Goal: Task Accomplishment & Management: Manage account settings

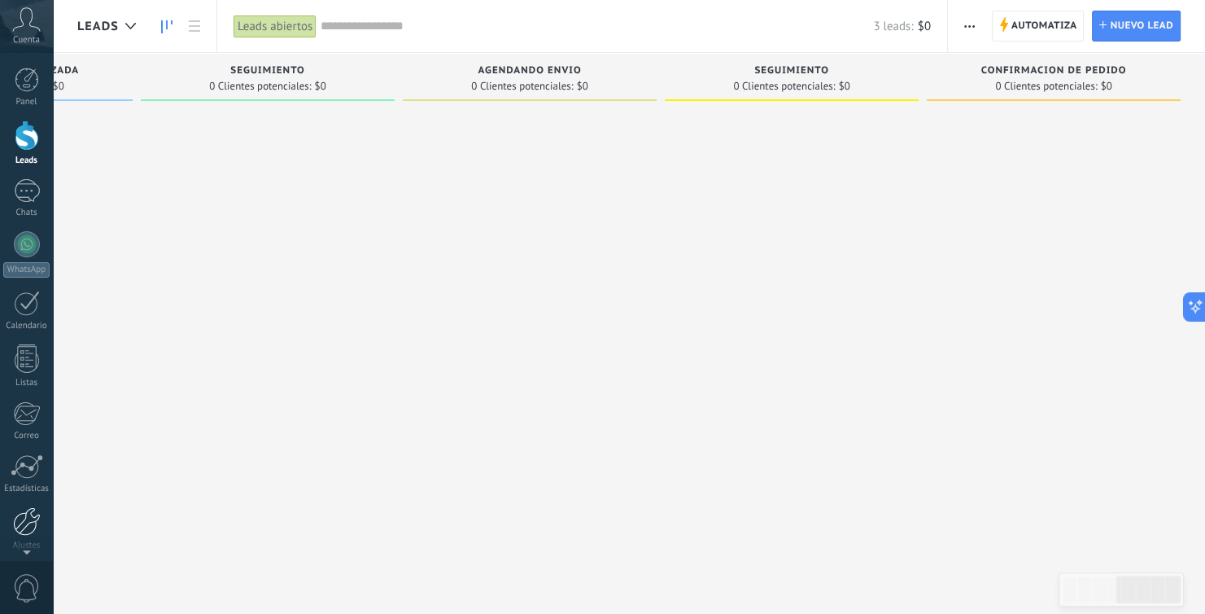
click at [28, 514] on div at bounding box center [27, 521] width 28 height 28
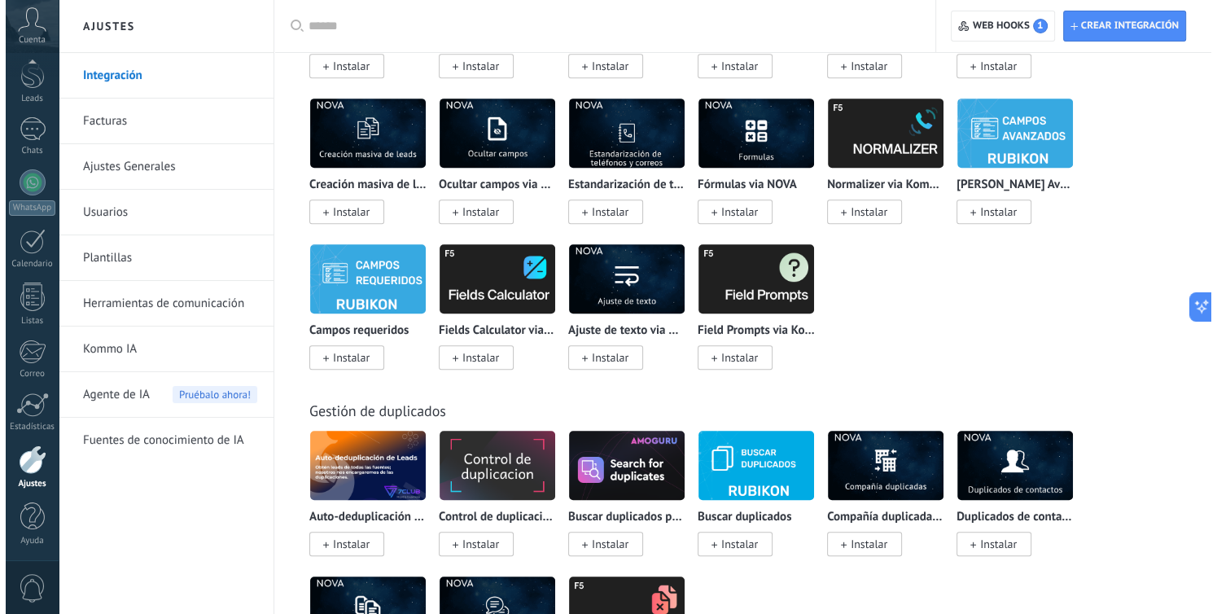
scroll to position [7176, 0]
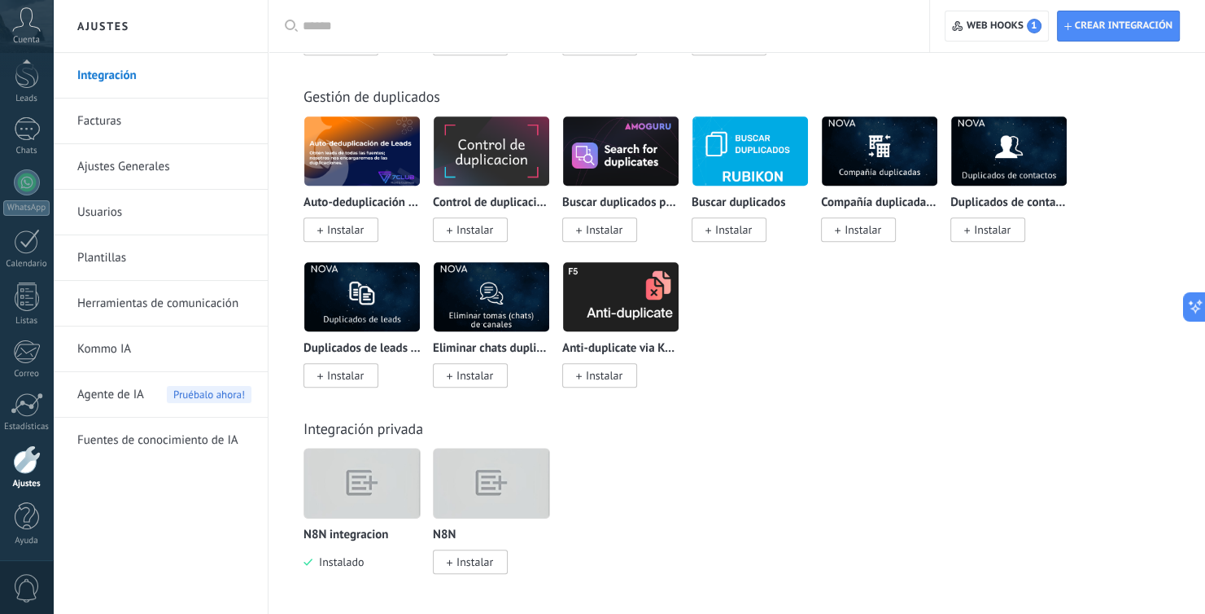
click at [365, 466] on img at bounding box center [362, 483] width 116 height 89
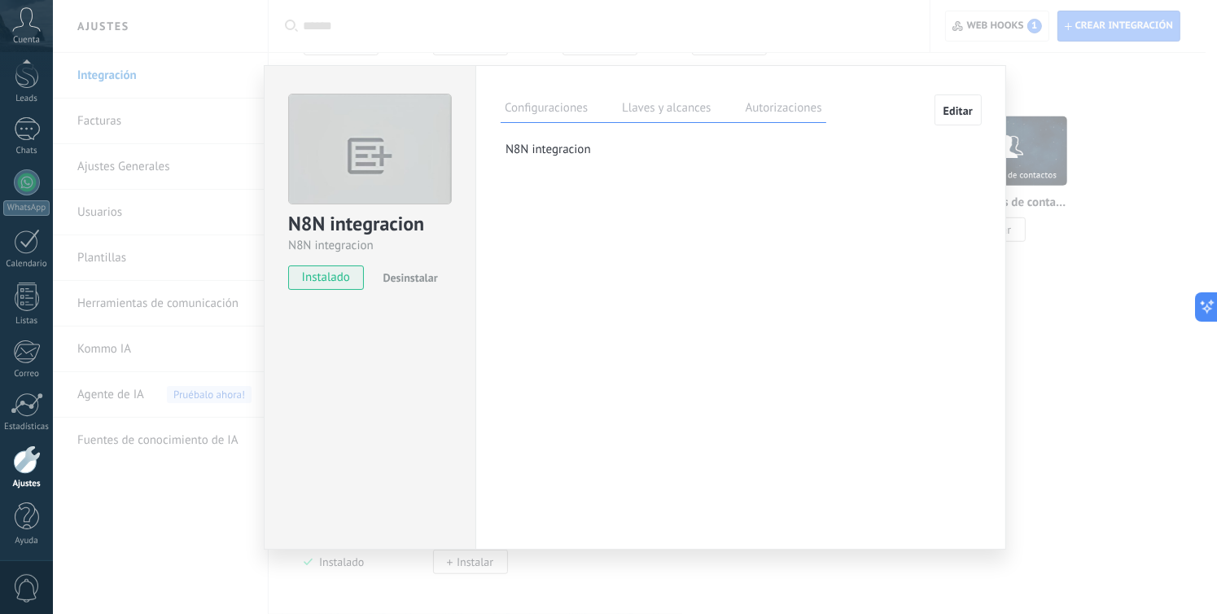
click at [644, 104] on label "Llaves y alcances" at bounding box center [666, 110] width 97 height 24
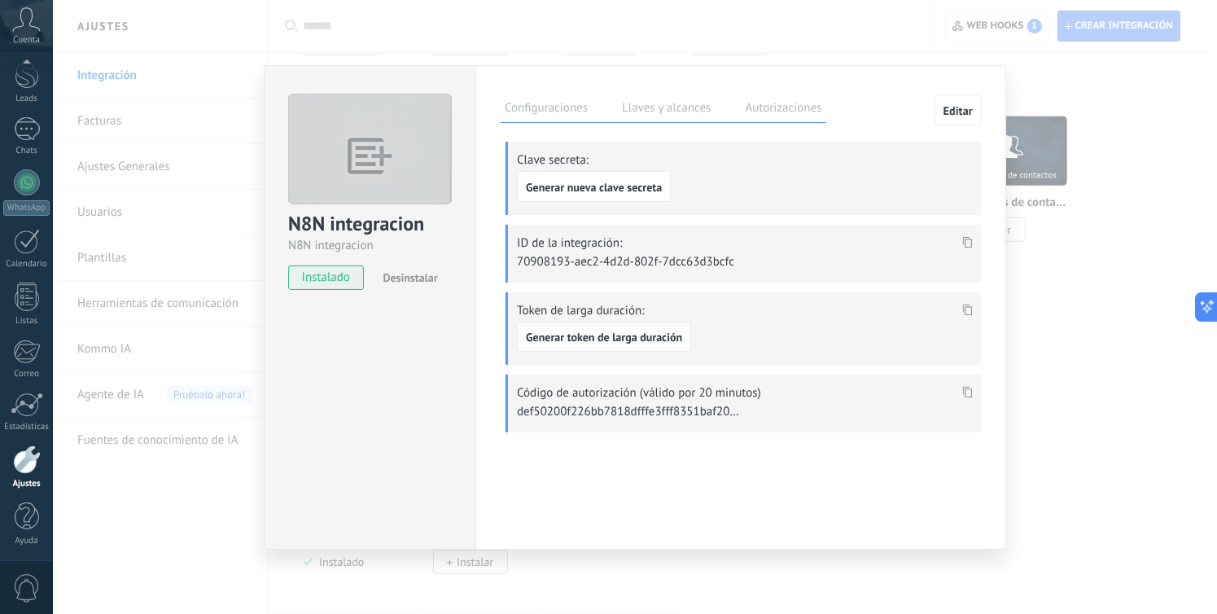
click at [615, 337] on span "Generar token de larga duración" at bounding box center [604, 336] width 156 height 11
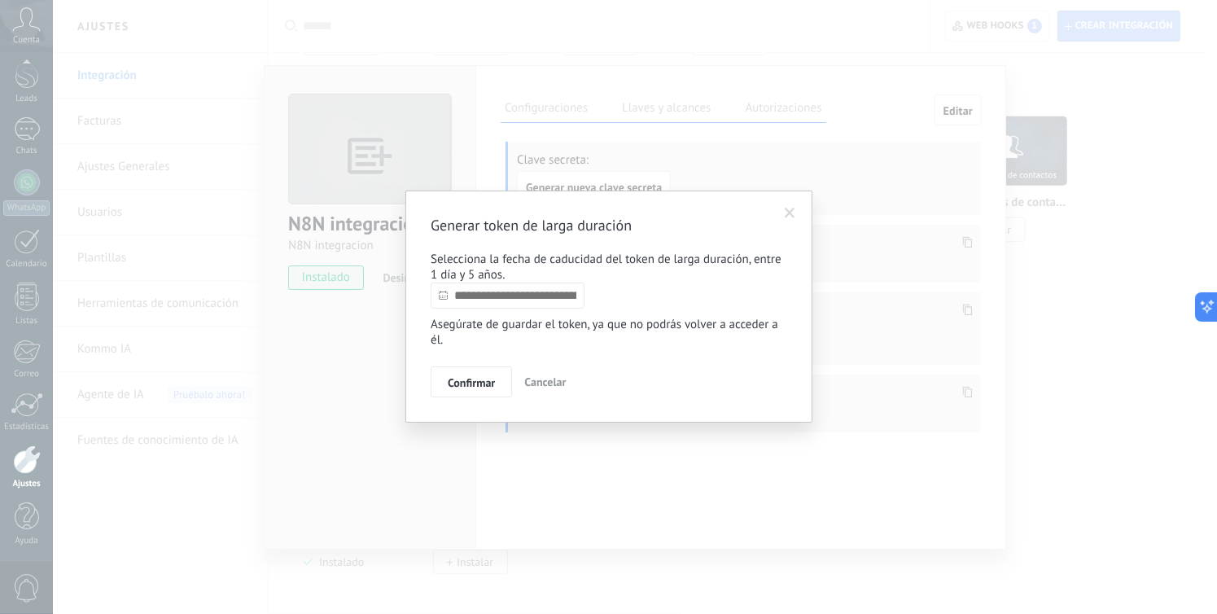
click at [550, 295] on input "text" at bounding box center [507, 295] width 154 height 26
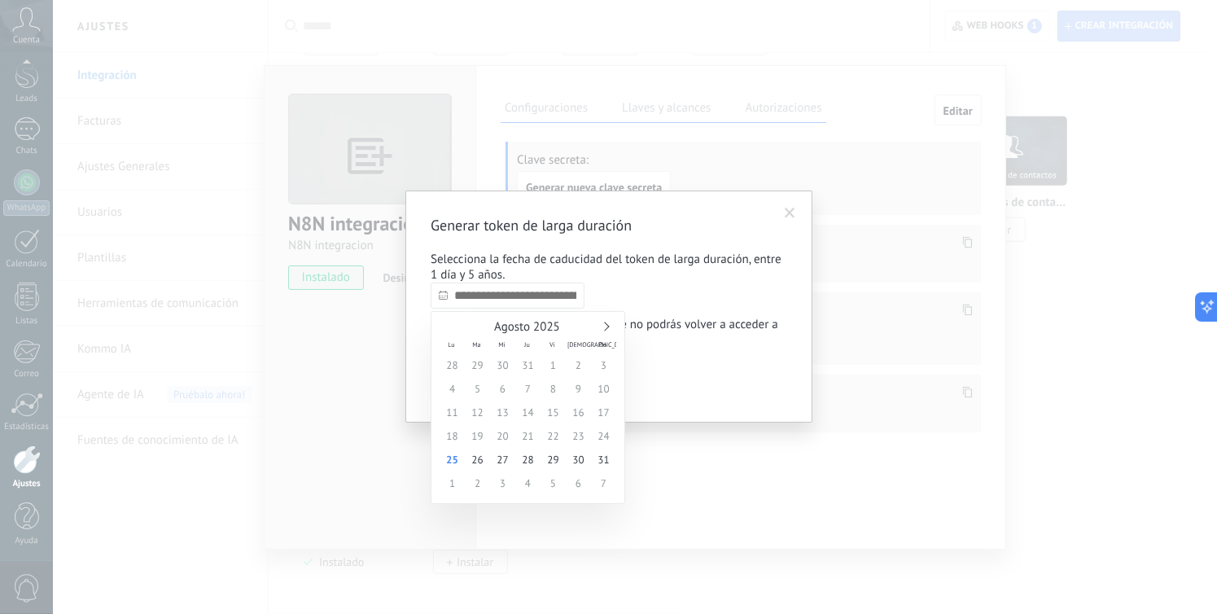
click at [605, 324] on link at bounding box center [604, 325] width 9 height 9
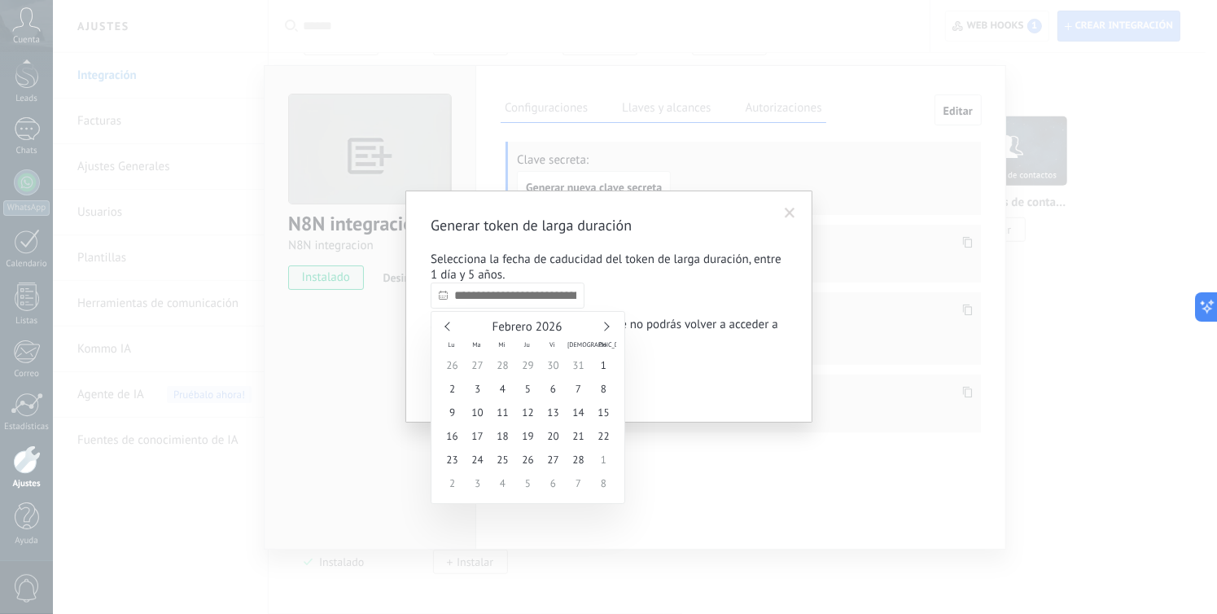
click at [605, 324] on link at bounding box center [604, 325] width 9 height 9
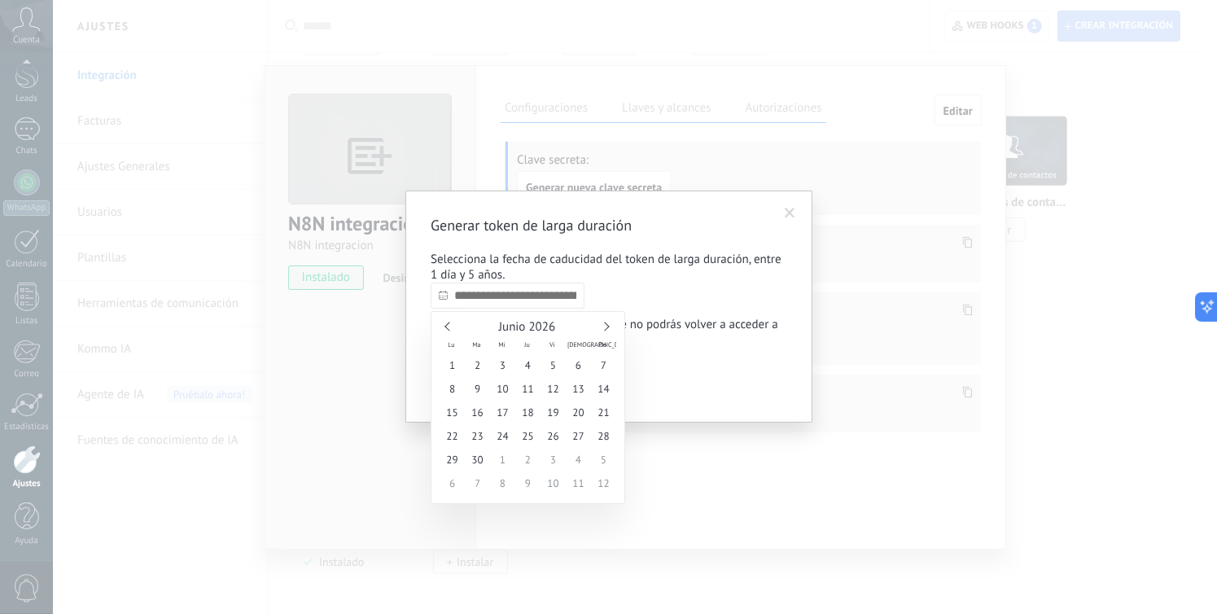
click at [605, 324] on link at bounding box center [604, 325] width 9 height 9
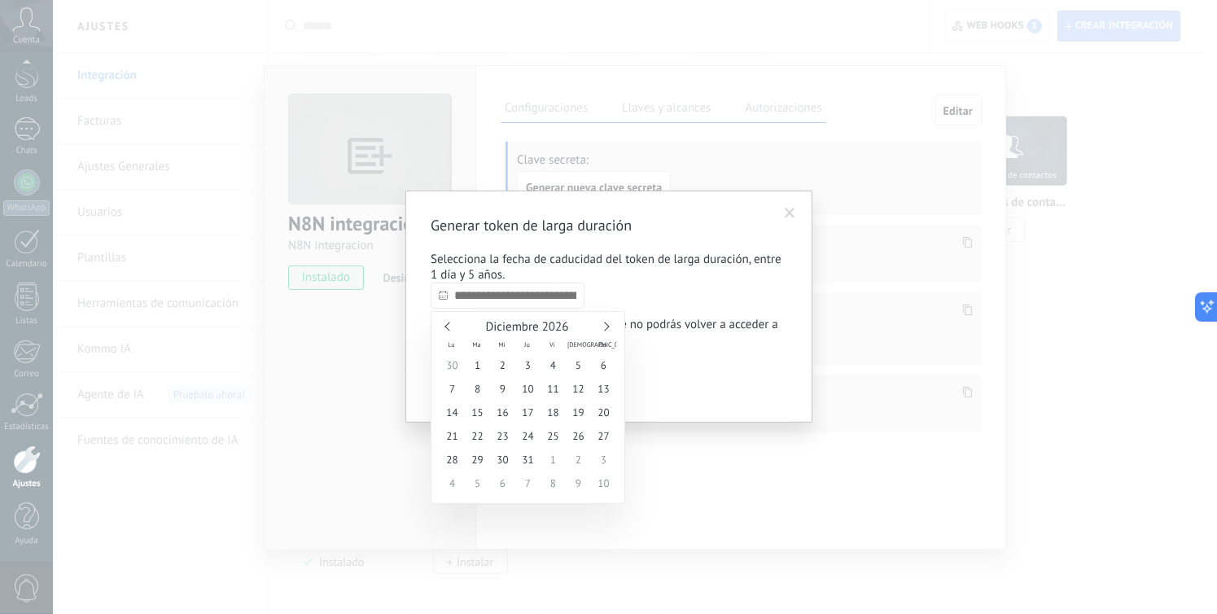
click at [605, 324] on link at bounding box center [604, 325] width 9 height 9
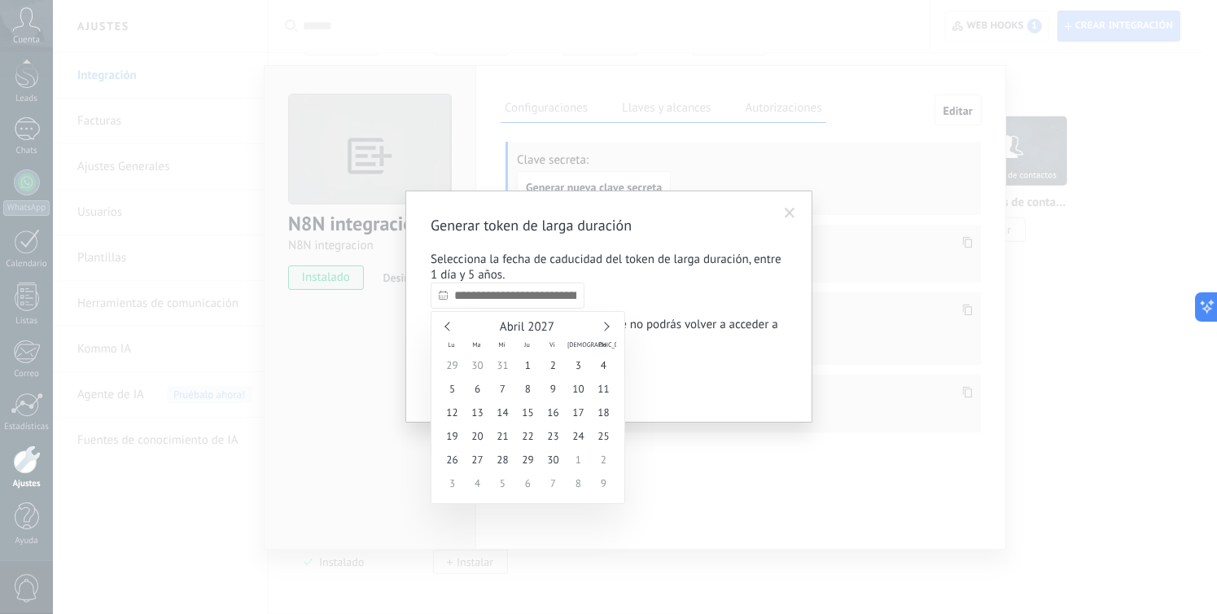
click at [605, 324] on link at bounding box center [604, 325] width 9 height 9
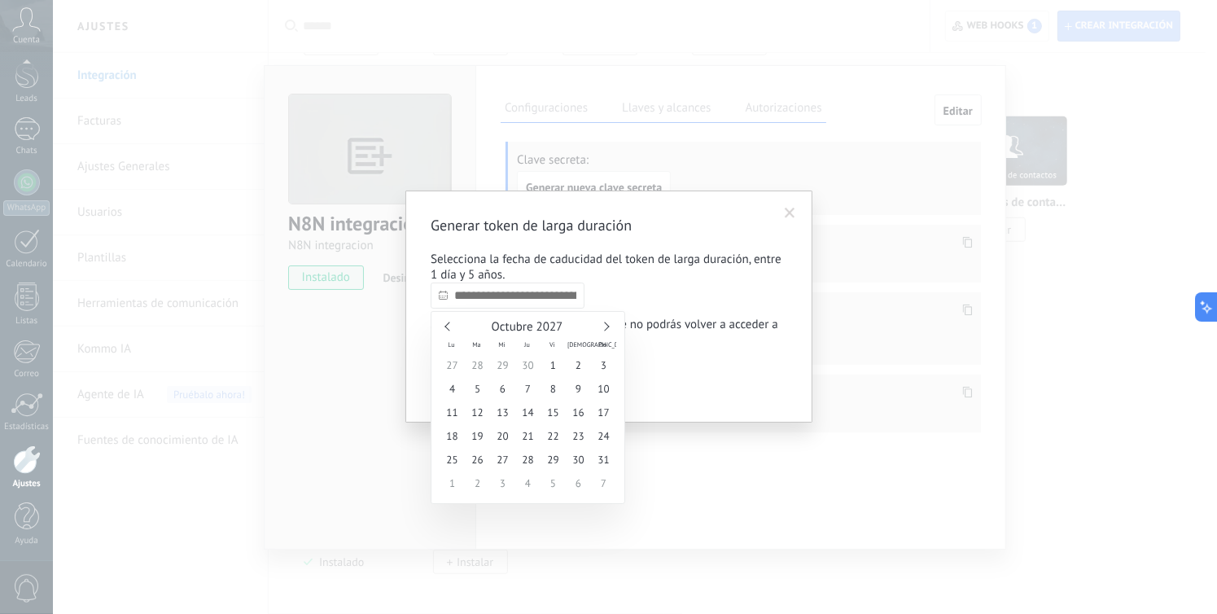
click at [605, 324] on link at bounding box center [604, 325] width 9 height 9
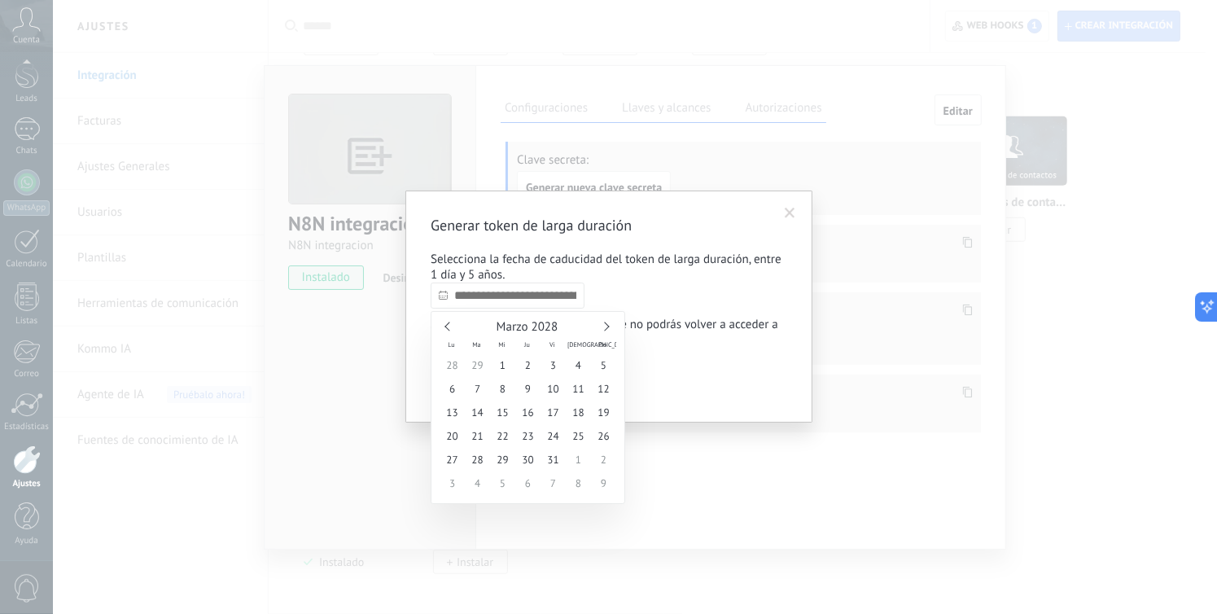
click at [605, 324] on link at bounding box center [604, 325] width 9 height 9
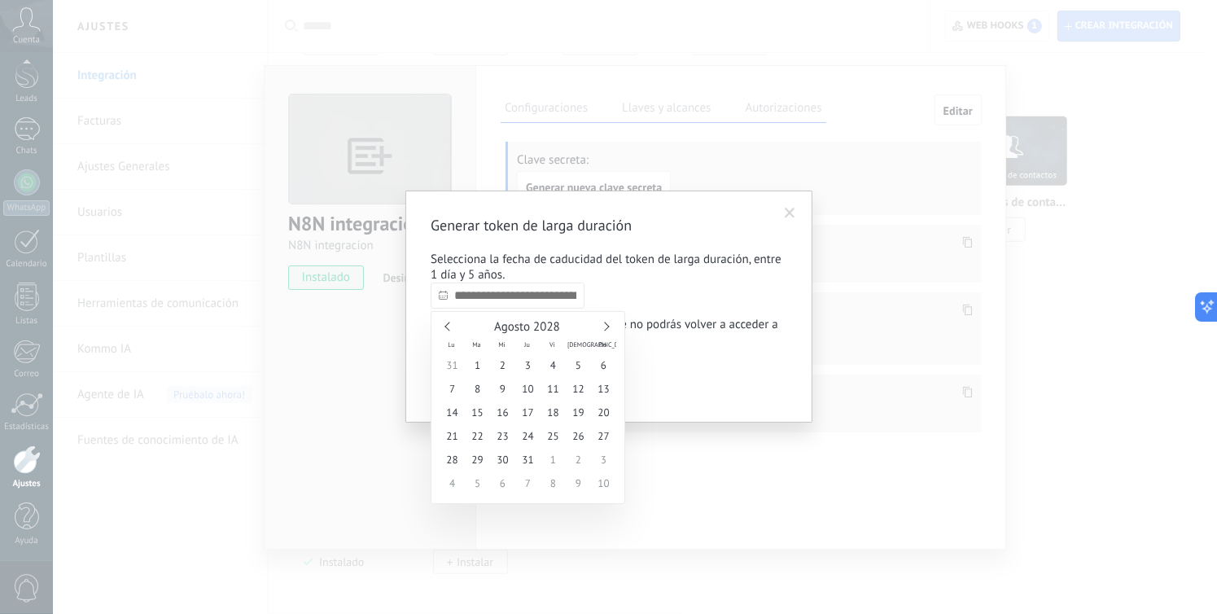
click at [605, 324] on link at bounding box center [604, 325] width 9 height 9
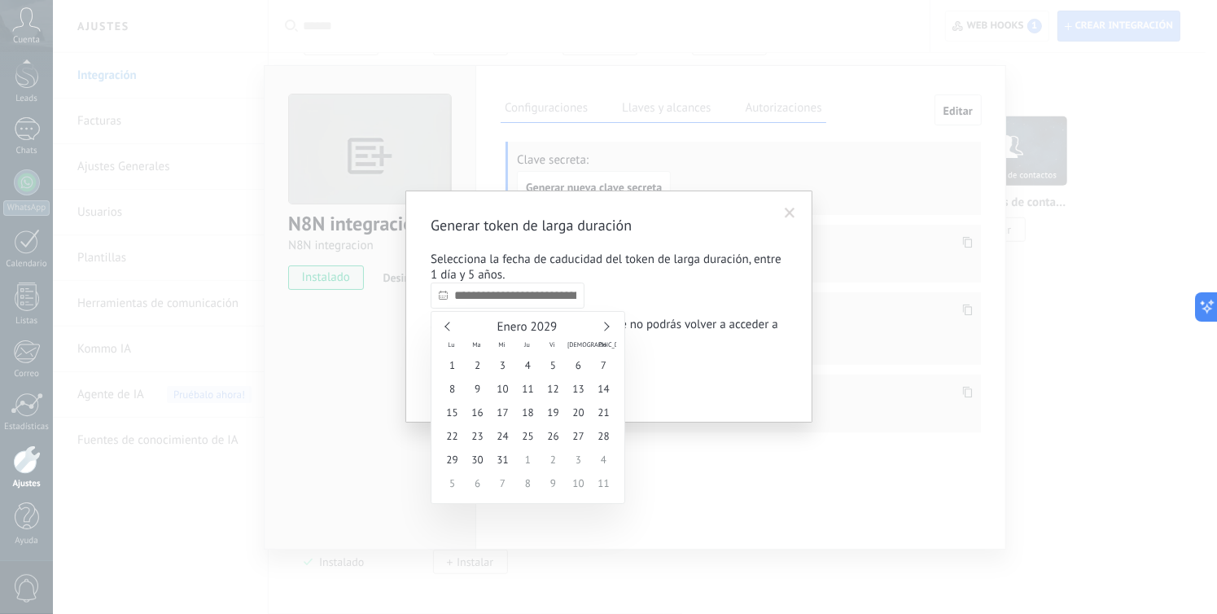
click at [605, 324] on link at bounding box center [604, 325] width 9 height 9
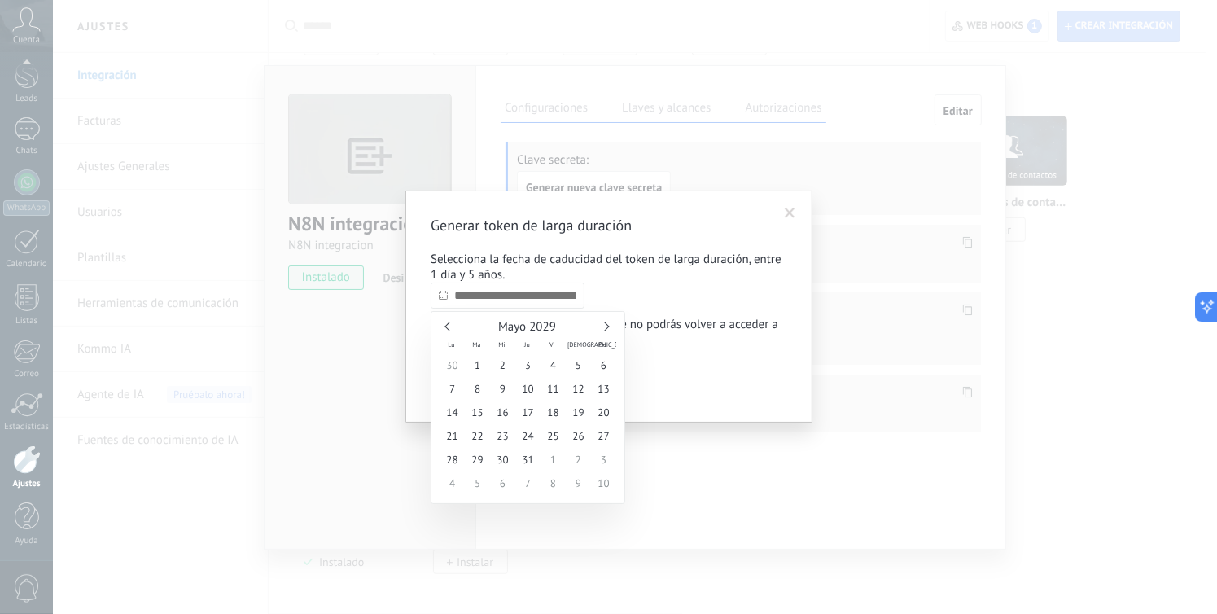
click at [605, 324] on link at bounding box center [604, 325] width 9 height 9
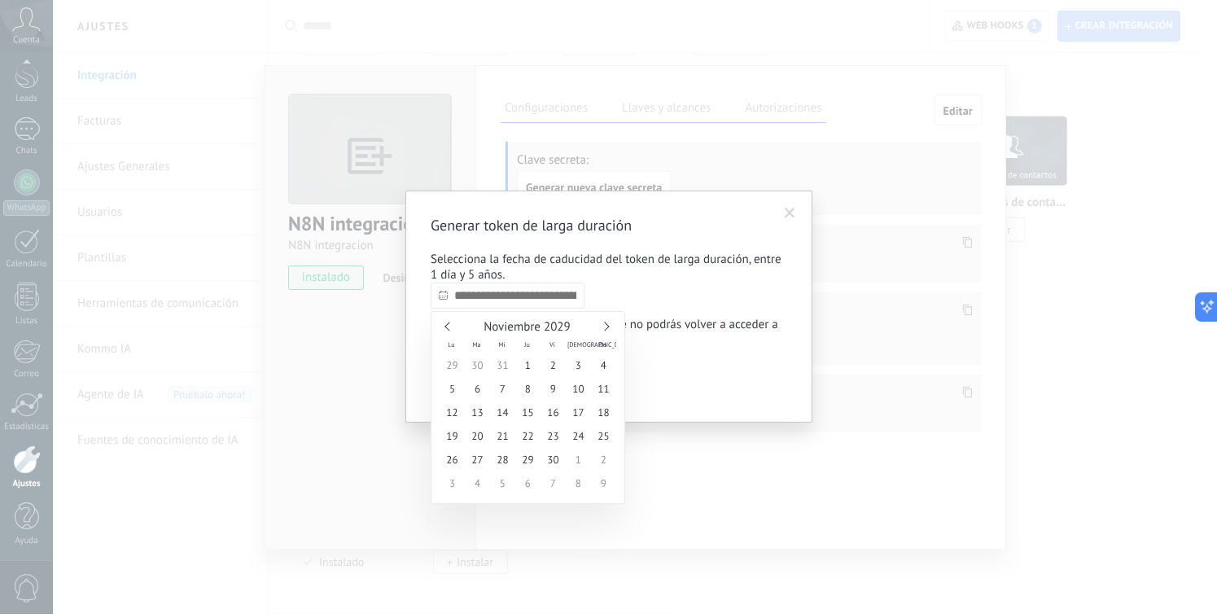
click at [605, 324] on link at bounding box center [604, 325] width 9 height 9
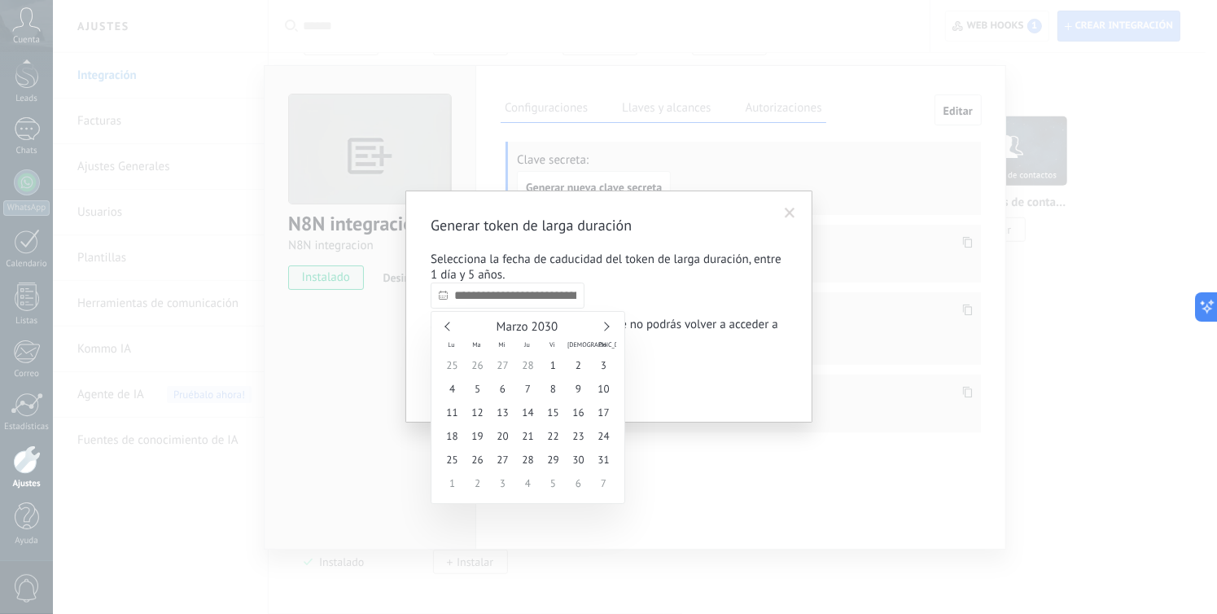
click at [605, 324] on link at bounding box center [604, 325] width 9 height 9
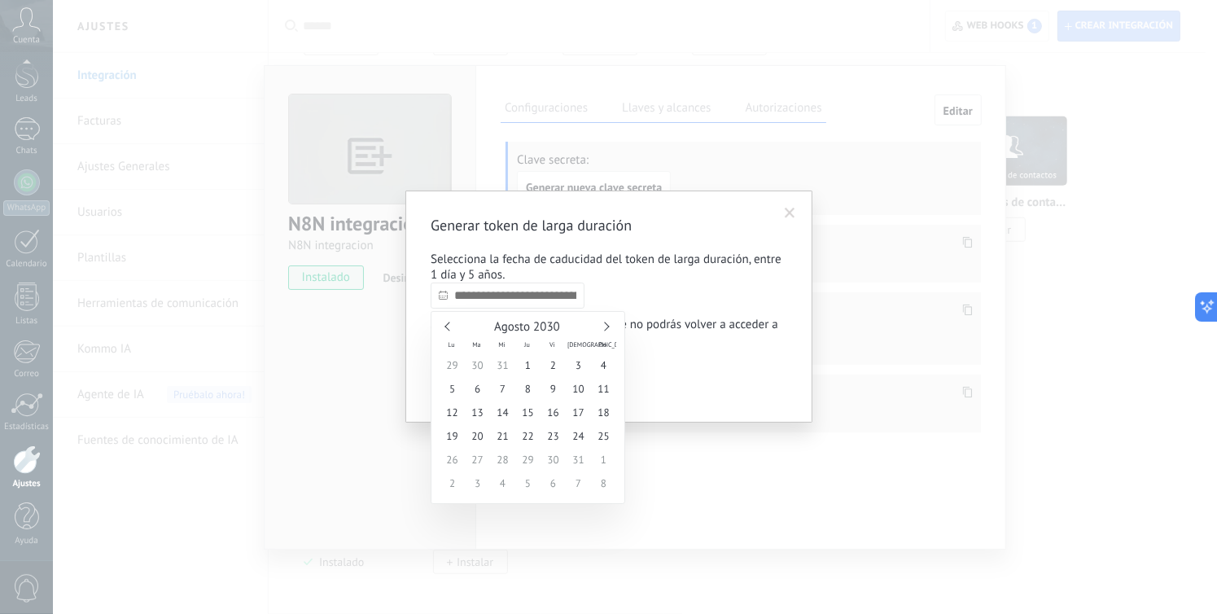
click at [605, 324] on link at bounding box center [604, 325] width 9 height 9
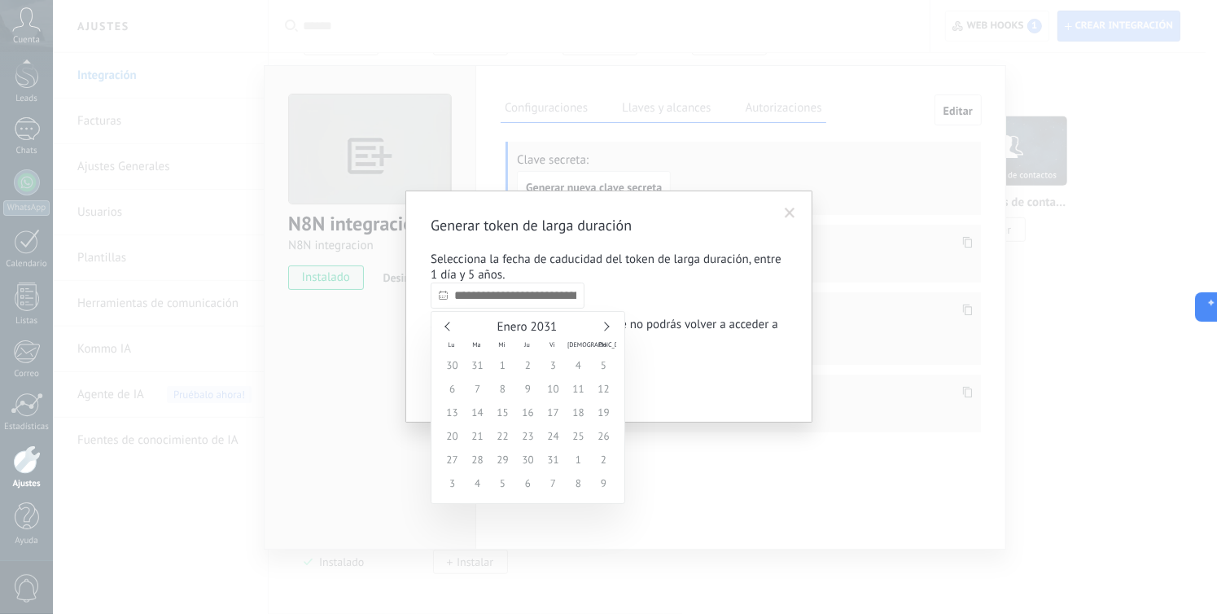
click at [605, 324] on link at bounding box center [604, 325] width 9 height 9
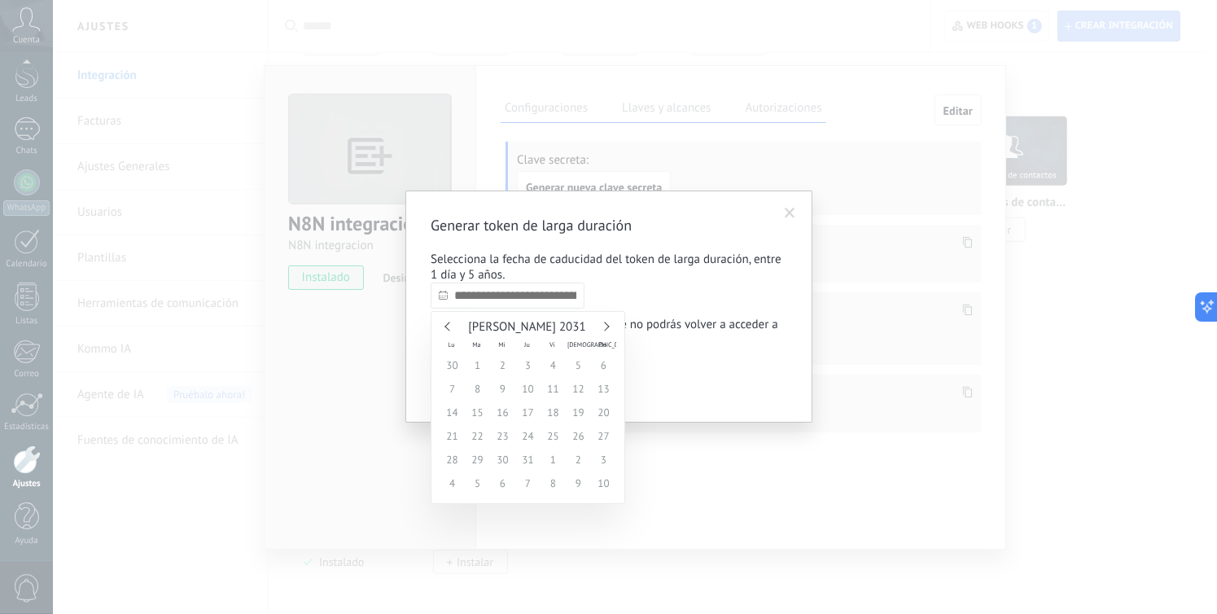
click at [605, 324] on link at bounding box center [604, 325] width 9 height 9
click at [527, 390] on span "9" at bounding box center [527, 389] width 25 height 24
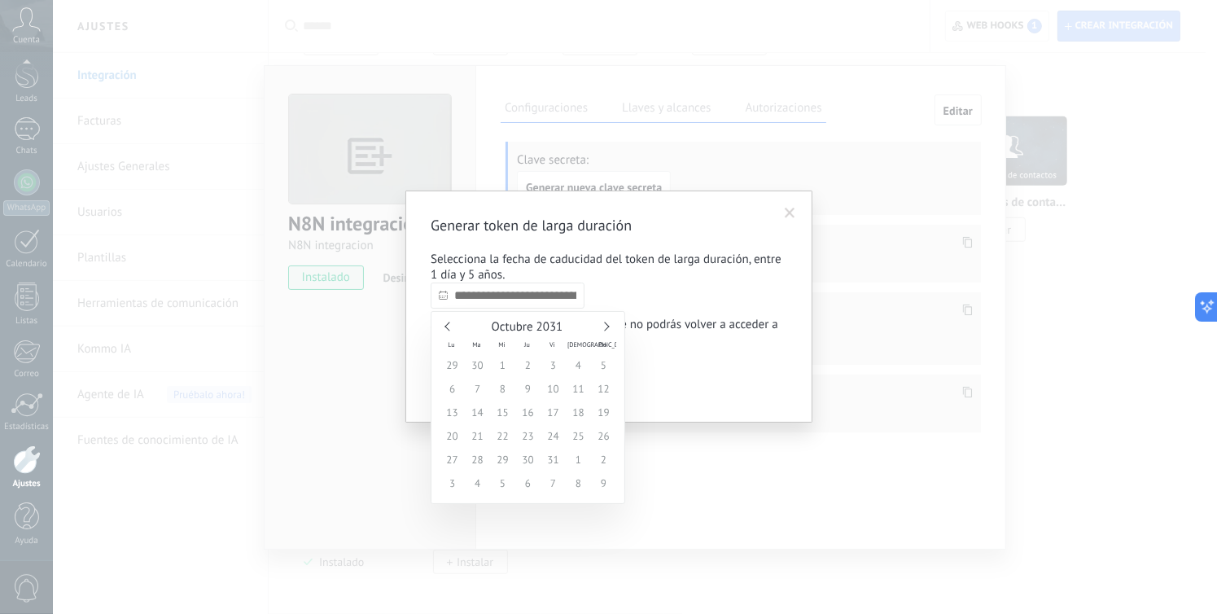
click at [446, 327] on link at bounding box center [448, 325] width 9 height 9
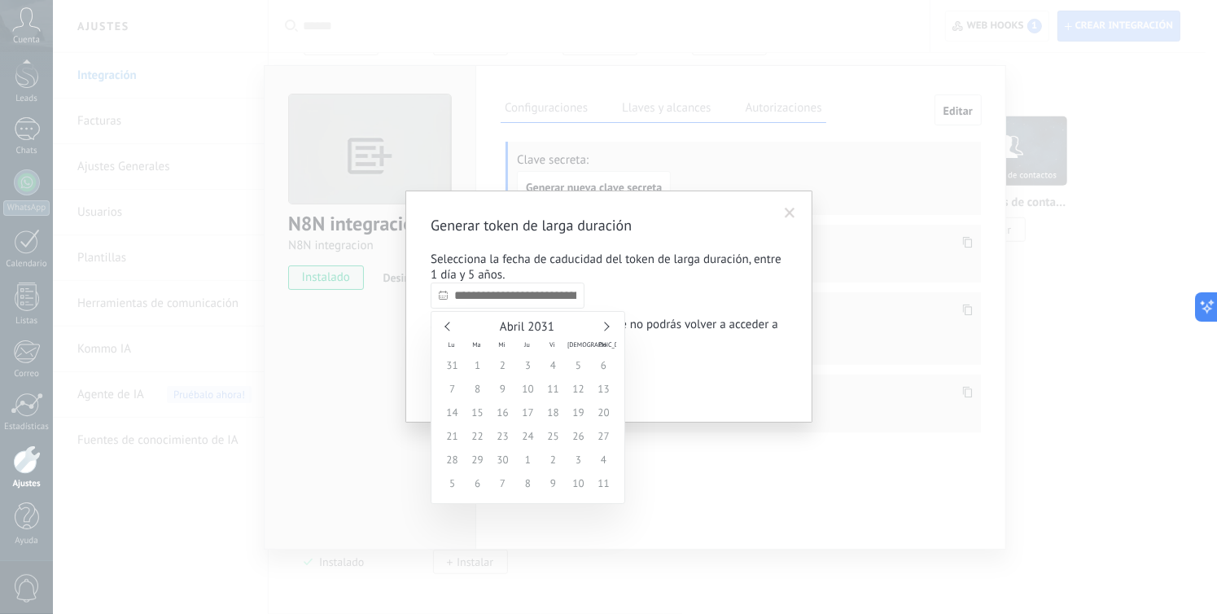
click at [446, 327] on link at bounding box center [448, 325] width 9 height 9
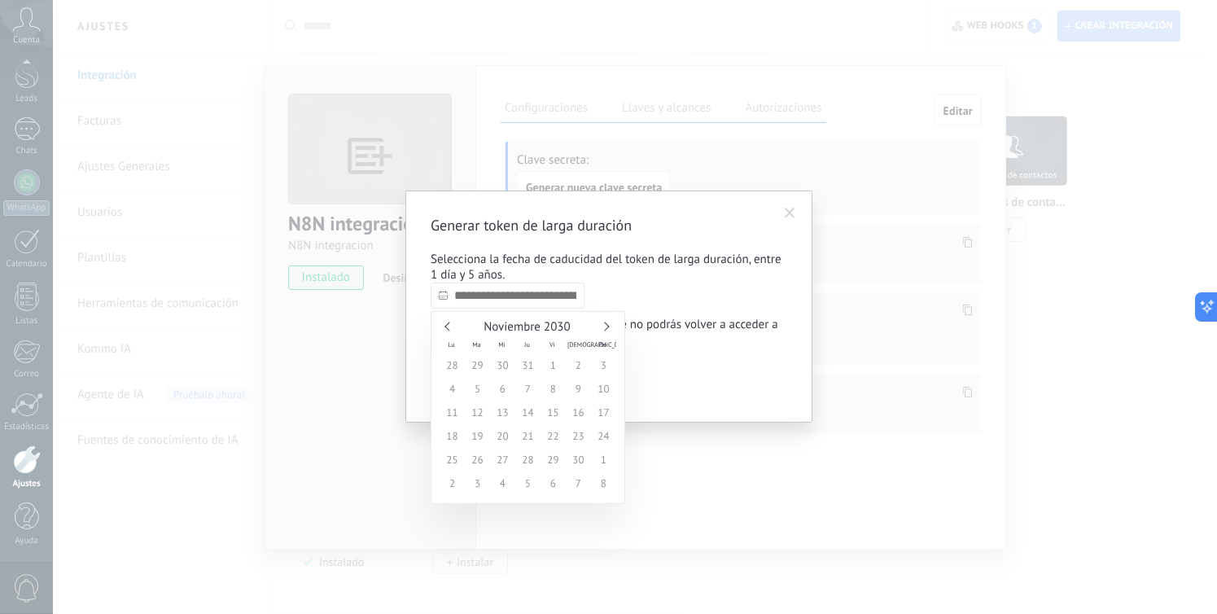
click at [446, 327] on link at bounding box center [448, 325] width 9 height 9
click at [537, 409] on span "17" at bounding box center [527, 412] width 25 height 24
click at [439, 321] on div "Octubre 2030" at bounding box center [527, 327] width 177 height 15
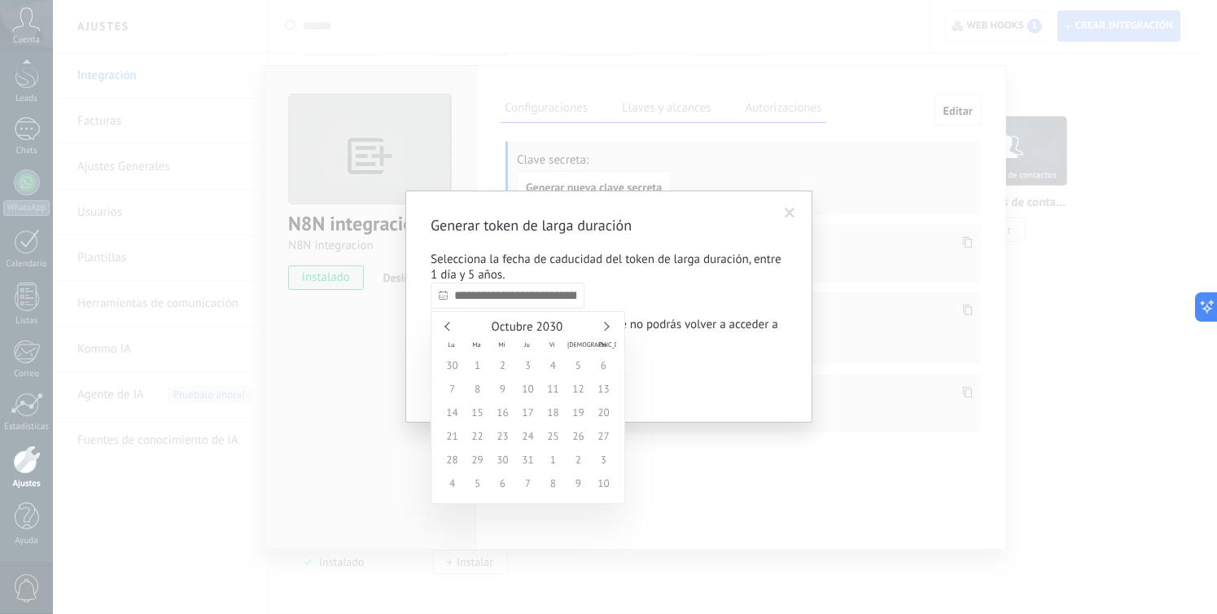
click at [444, 325] on link at bounding box center [448, 325] width 9 height 9
type input "**********"
click at [506, 458] on span "31" at bounding box center [502, 460] width 25 height 24
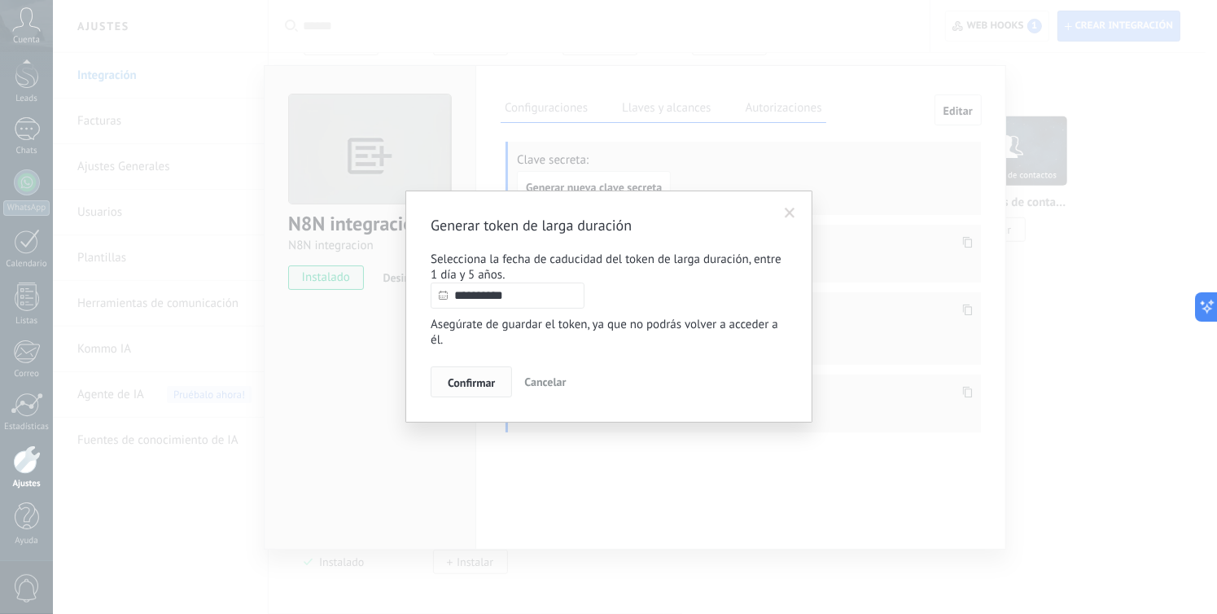
click at [479, 387] on span "Confirmar" at bounding box center [471, 382] width 47 height 11
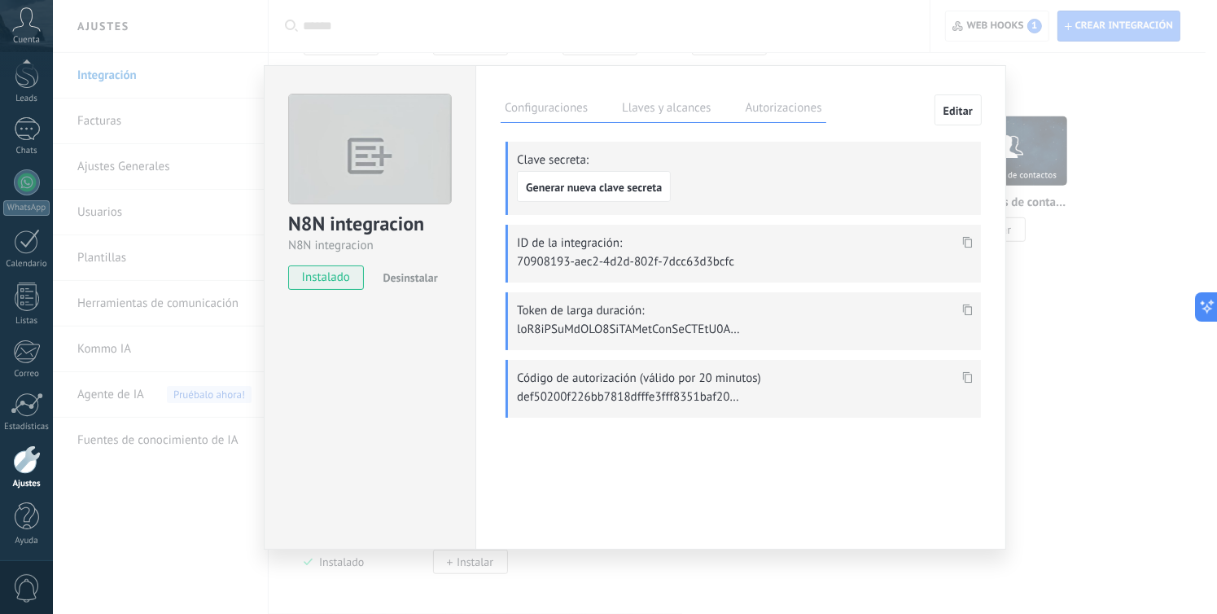
click at [968, 307] on icon at bounding box center [968, 309] width 10 height 11
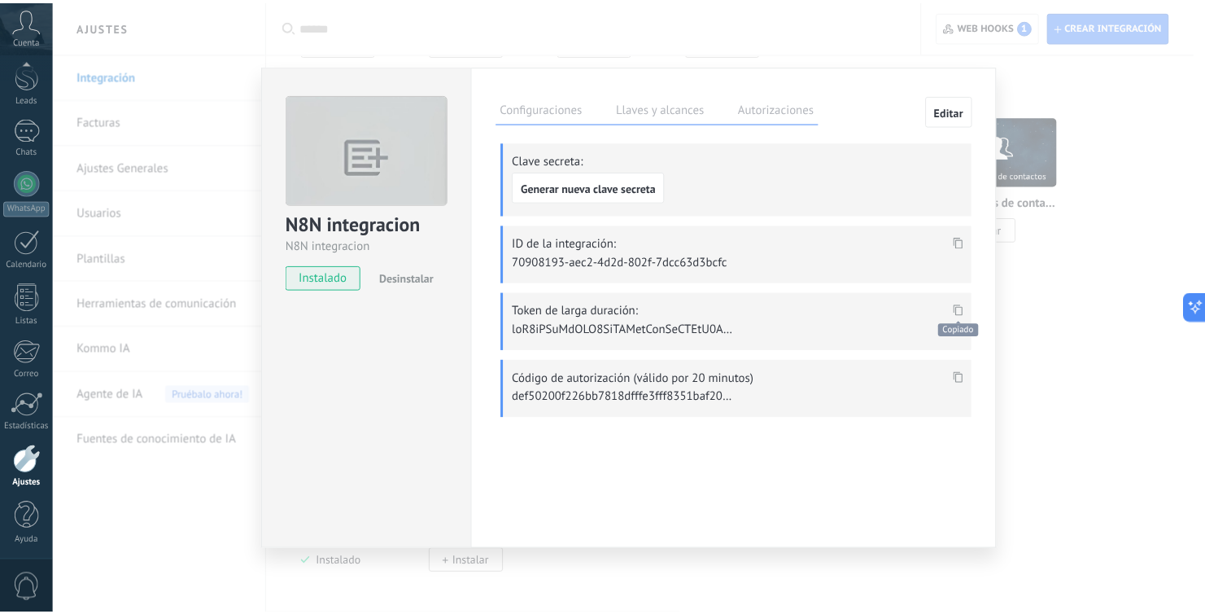
scroll to position [1016, 0]
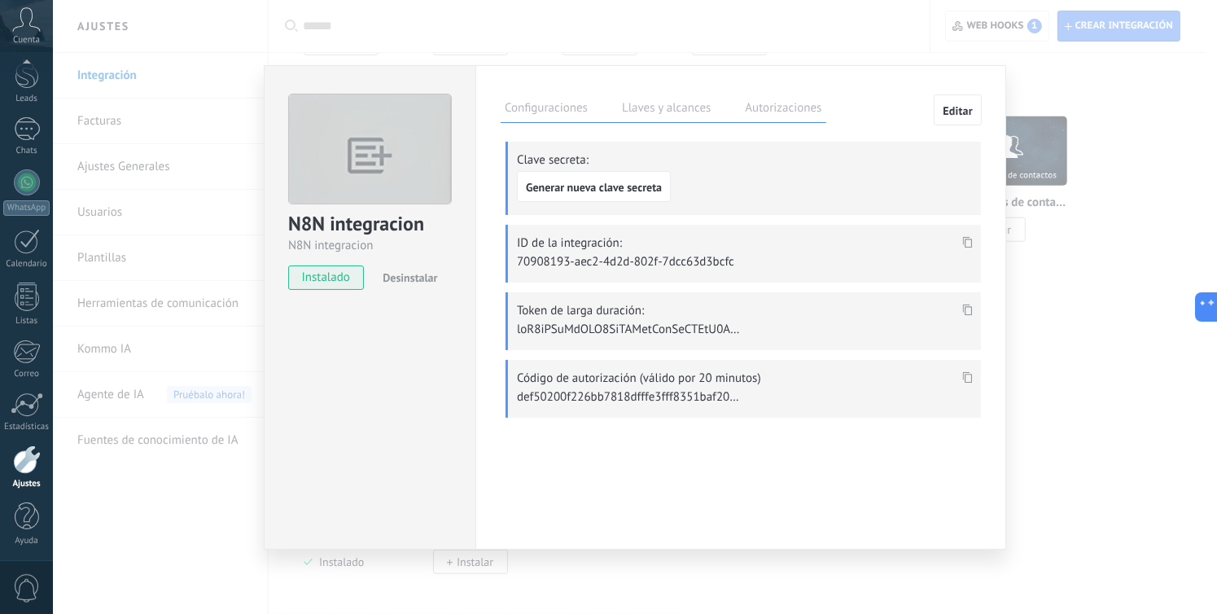
click at [275, 32] on div "N8N integracion N8N integracion instalado Desinstalar Configuraciones Llaves y …" at bounding box center [635, 307] width 1164 height 614
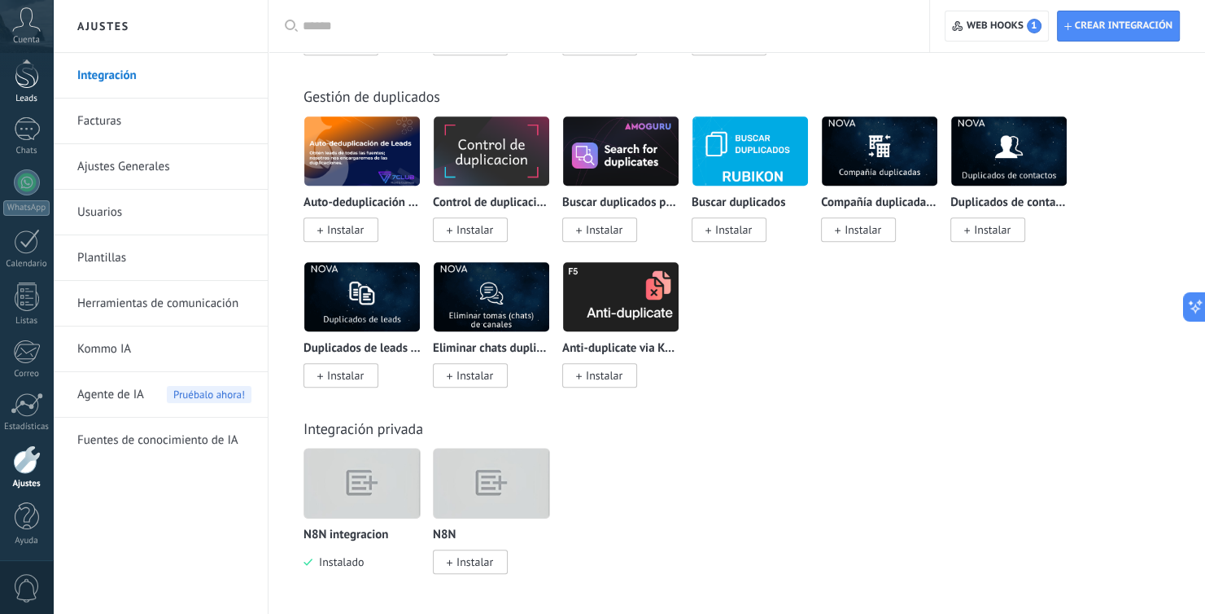
click at [20, 94] on div "Leads" at bounding box center [26, 99] width 47 height 11
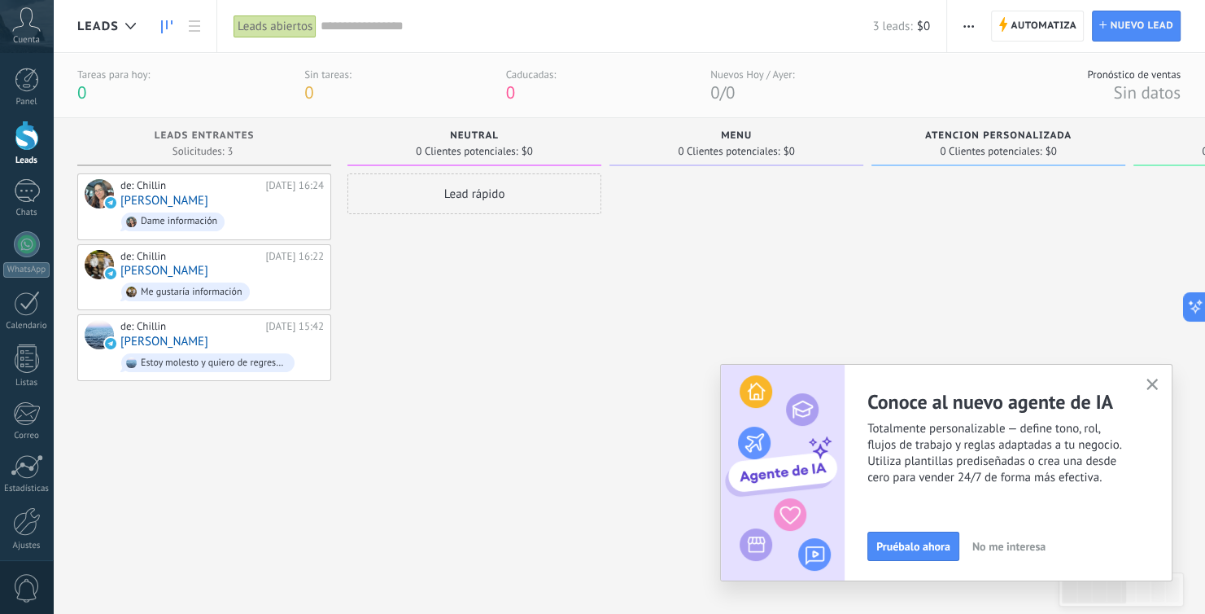
click at [1147, 388] on icon "button" at bounding box center [1153, 384] width 12 height 12
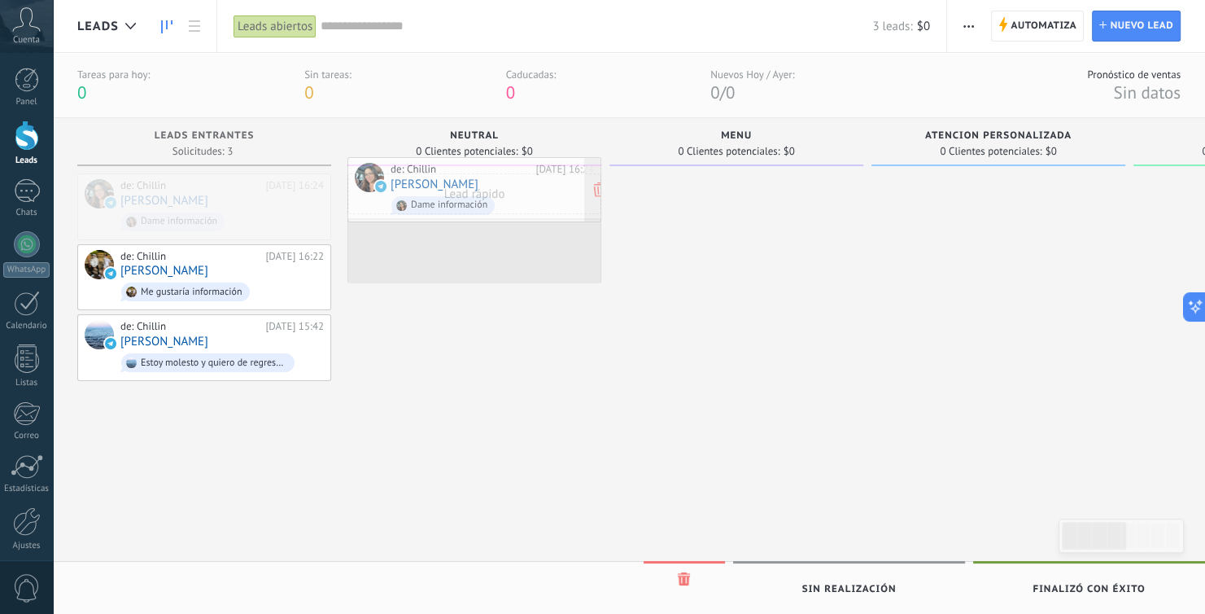
drag, startPoint x: 254, startPoint y: 214, endPoint x: 523, endPoint y: 198, distance: 269.9
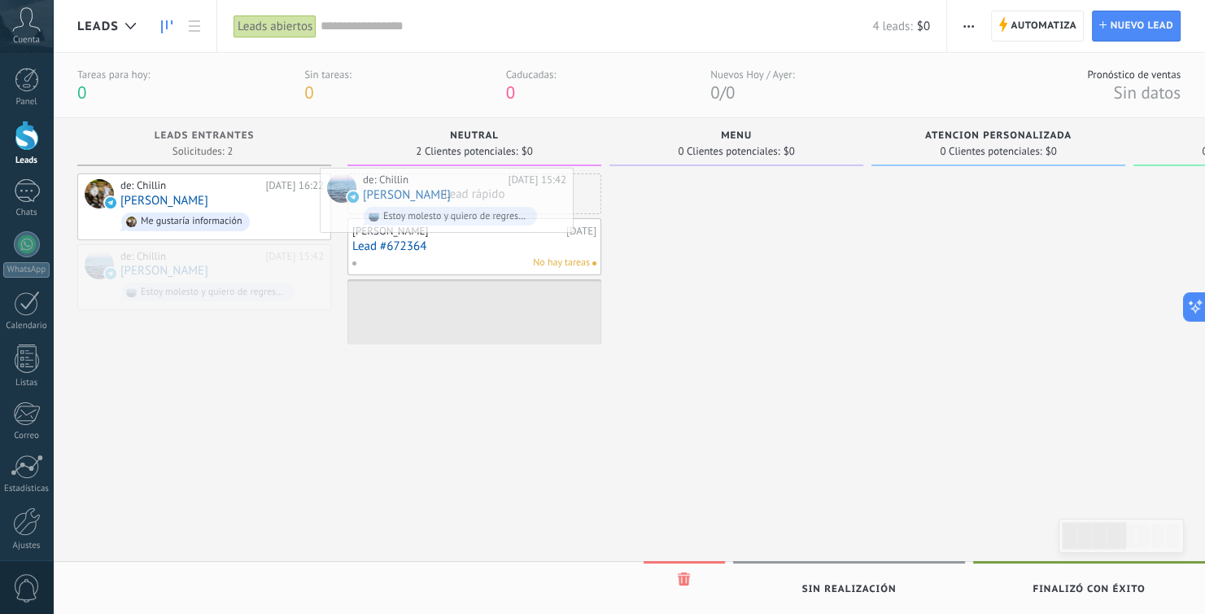
drag, startPoint x: 273, startPoint y: 266, endPoint x: 517, endPoint y: 191, distance: 255.4
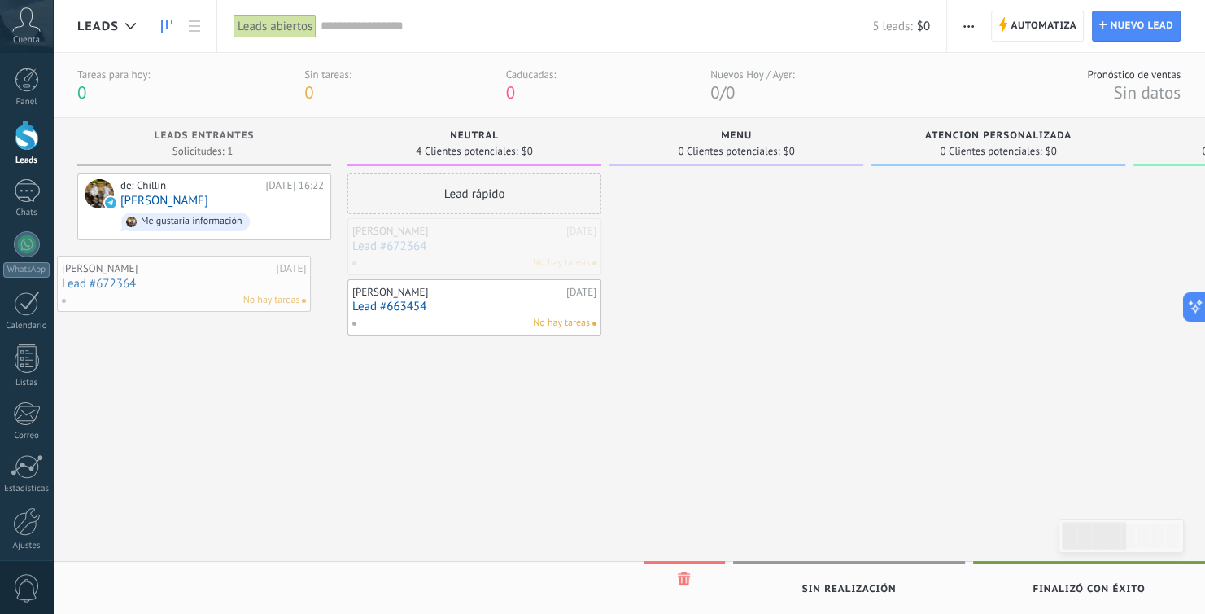
drag, startPoint x: 500, startPoint y: 249, endPoint x: 211, endPoint y: 285, distance: 291.1
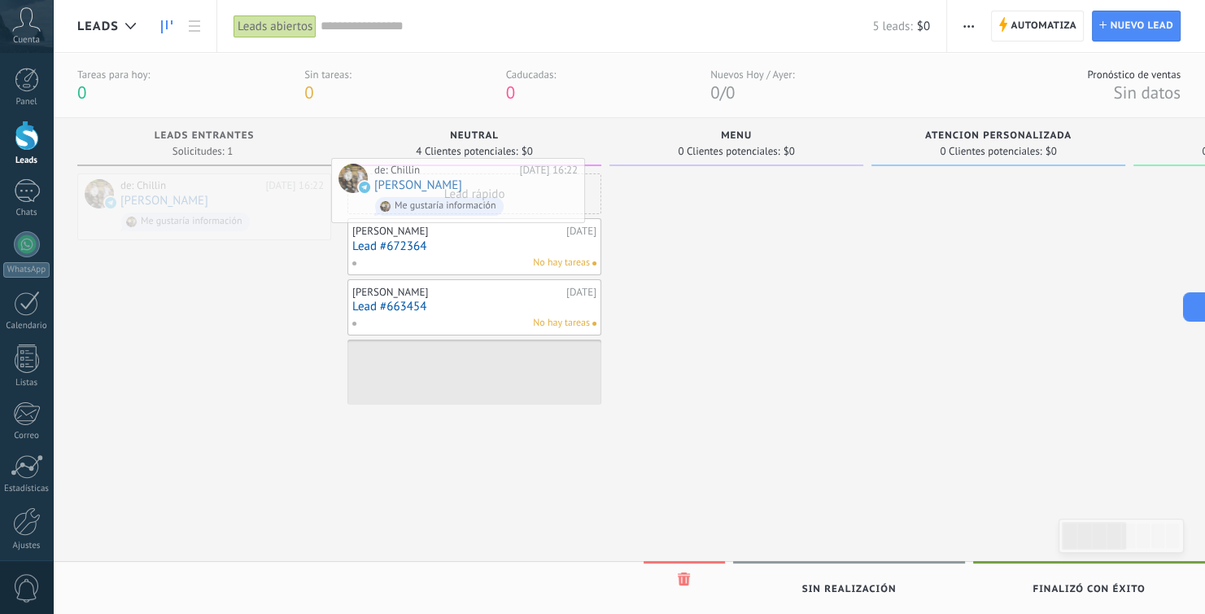
drag, startPoint x: 243, startPoint y: 191, endPoint x: 497, endPoint y: 177, distance: 254.3
